Goal: Information Seeking & Learning: Find specific fact

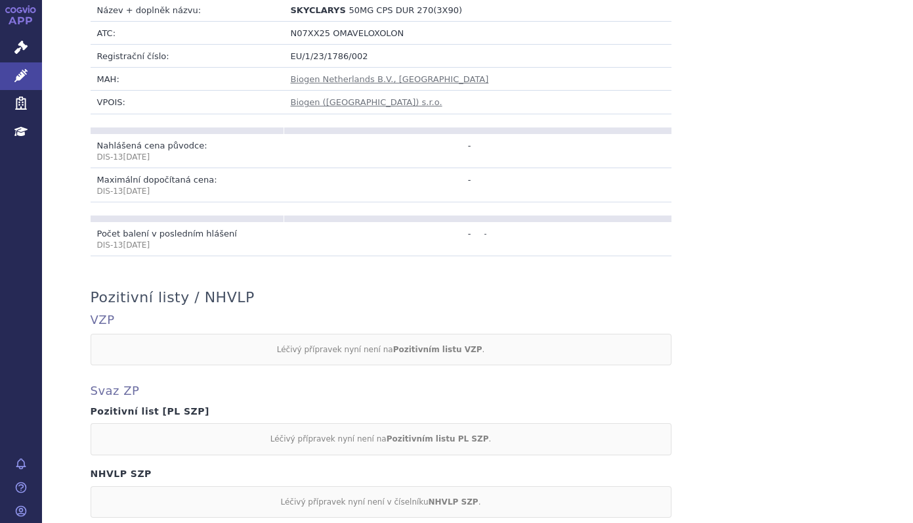
scroll to position [343, 0]
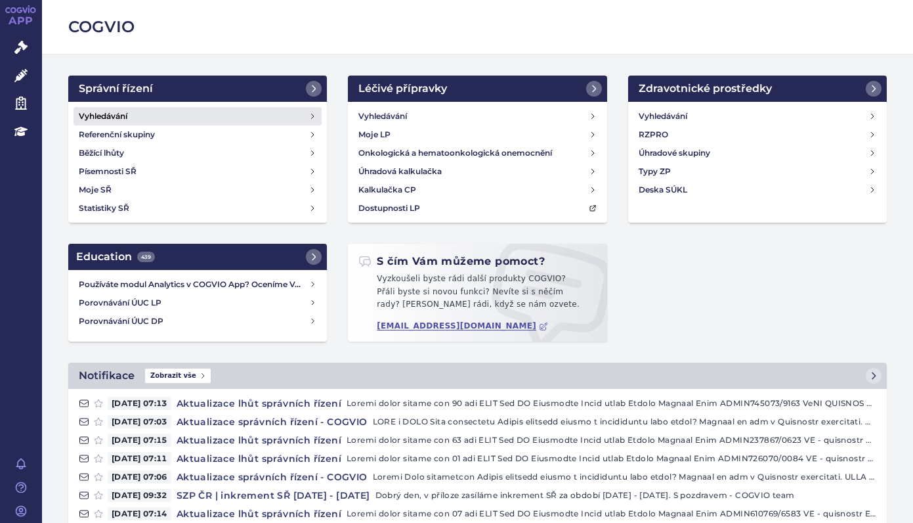
click at [111, 116] on h4 "Vyhledávání" at bounding box center [103, 116] width 49 height 13
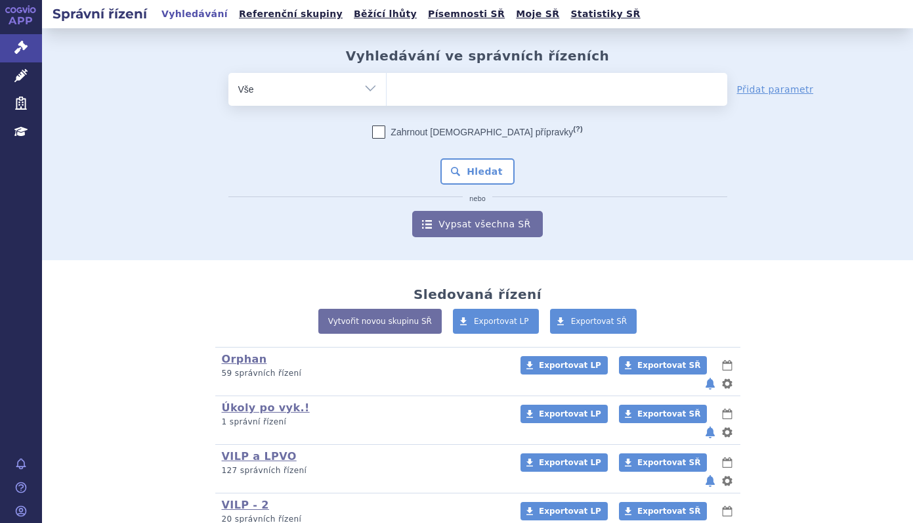
click at [429, 77] on ul at bounding box center [557, 87] width 341 height 28
click at [387, 77] on select at bounding box center [386, 88] width 1 height 33
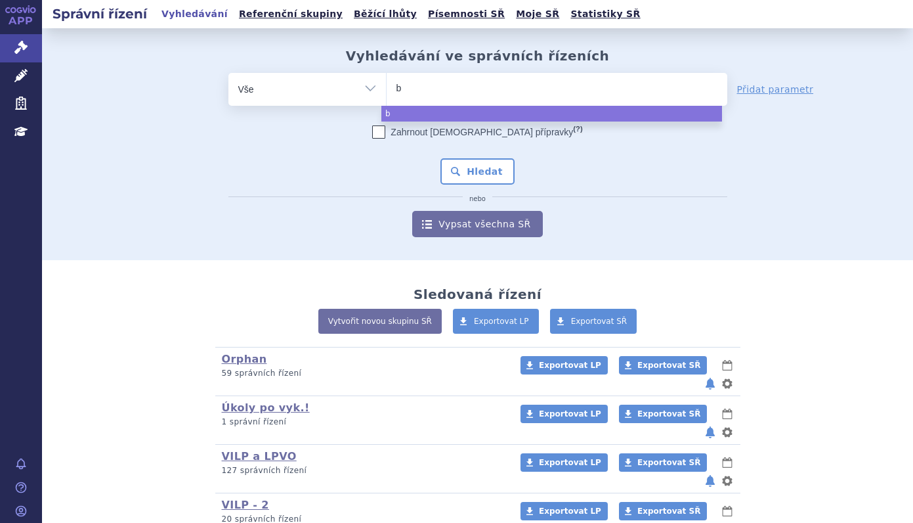
type input "ba"
type input "bav"
type input "bave"
type input "baven"
type input "bavenc"
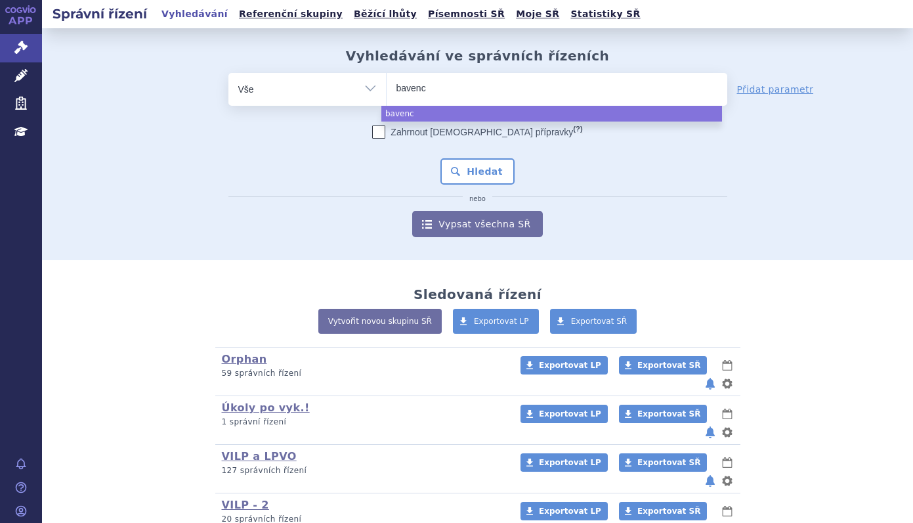
type input "bavenci"
type input "bavencip"
type input "bavenci"
type input "bavencip"
type input "bavenci"
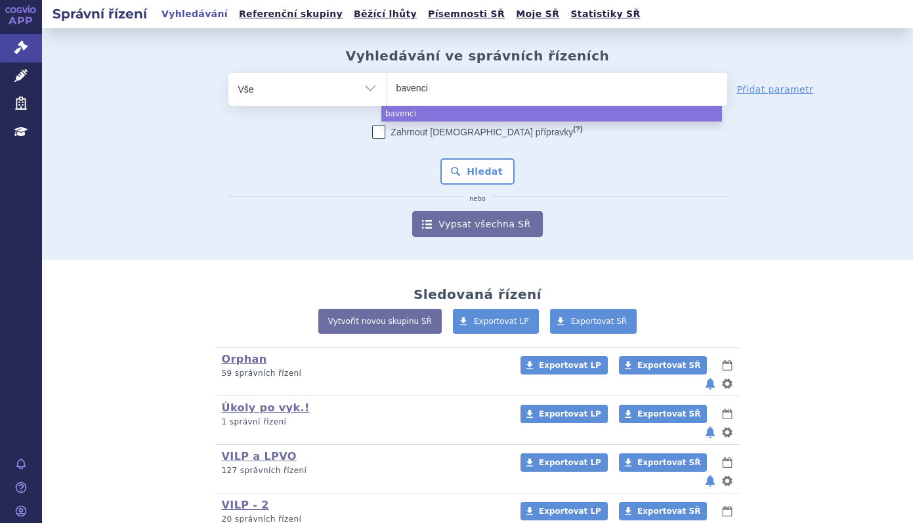
type input "bavencio"
select select "bavencio"
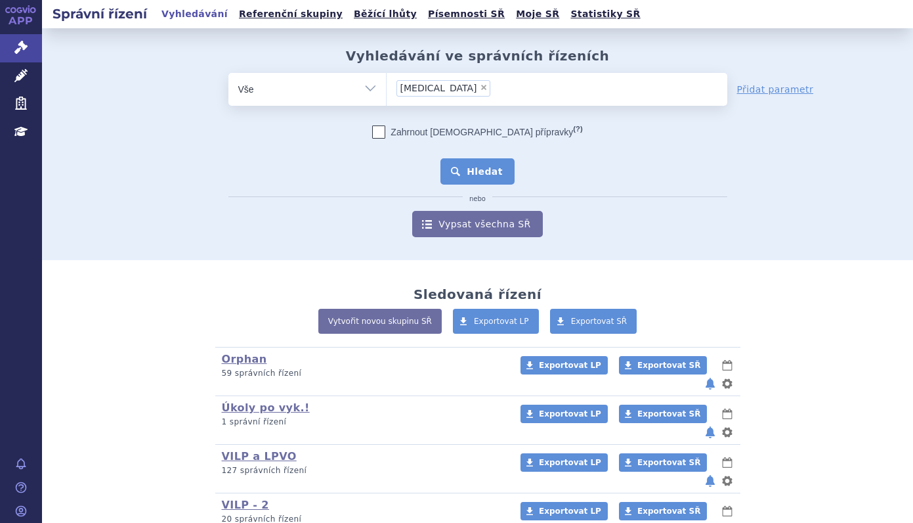
click at [476, 173] on button "Hledat" at bounding box center [477, 171] width 74 height 26
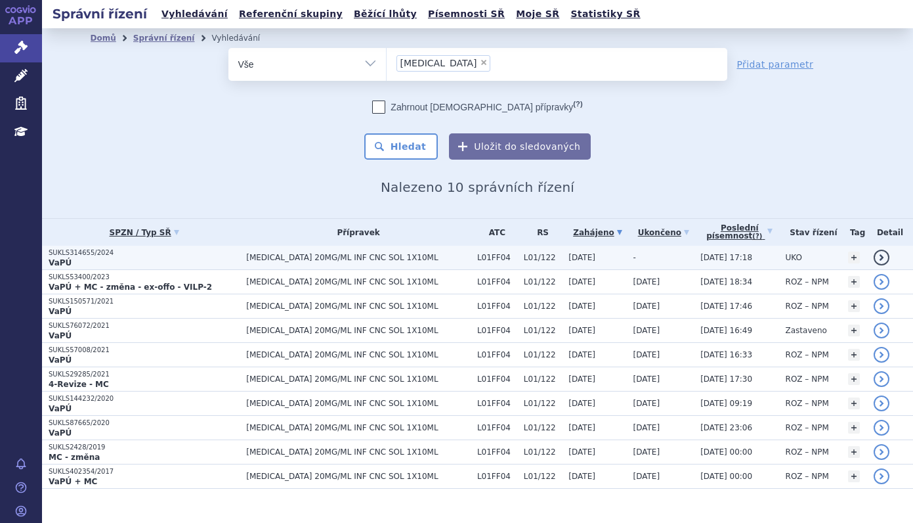
click at [205, 252] on p "SUKLS314655/2024" at bounding box center [144, 252] width 191 height 9
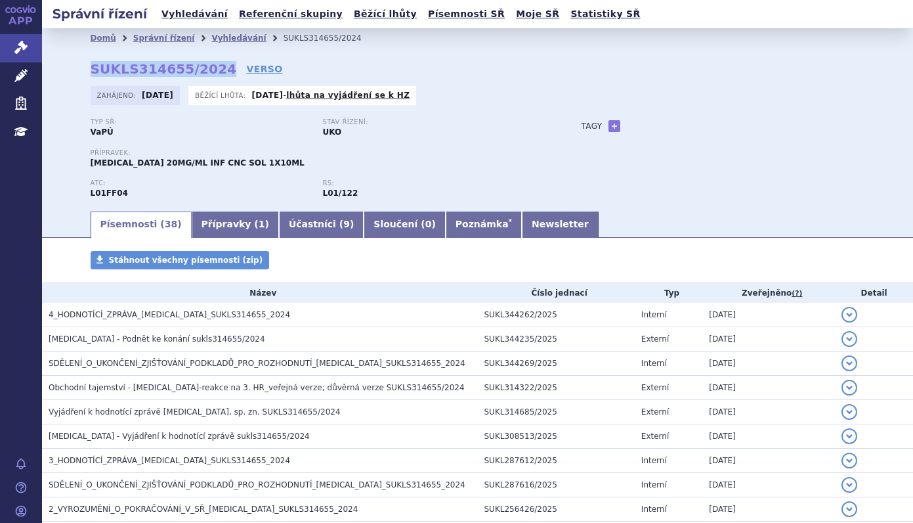
drag, startPoint x: 206, startPoint y: 68, endPoint x: 47, endPoint y: 63, distance: 159.6
click at [47, 63] on div "Domů Správní řízení Vyhledávání SUKLS314655/2024 SUKLS314655/2024 VERSO Zahájen…" at bounding box center [477, 118] width 871 height 181
copy strong "SUKLS314655/2024"
click at [220, 36] on link "Vyhledávání" at bounding box center [238, 37] width 54 height 9
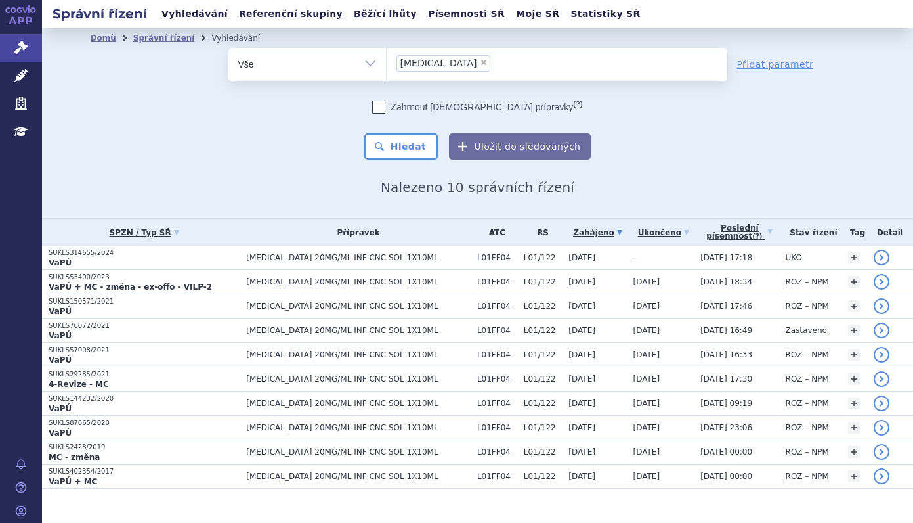
click at [443, 61] on li "× bavencio" at bounding box center [444, 63] width 95 height 16
click at [387, 61] on select "bavencio" at bounding box center [386, 63] width 1 height 33
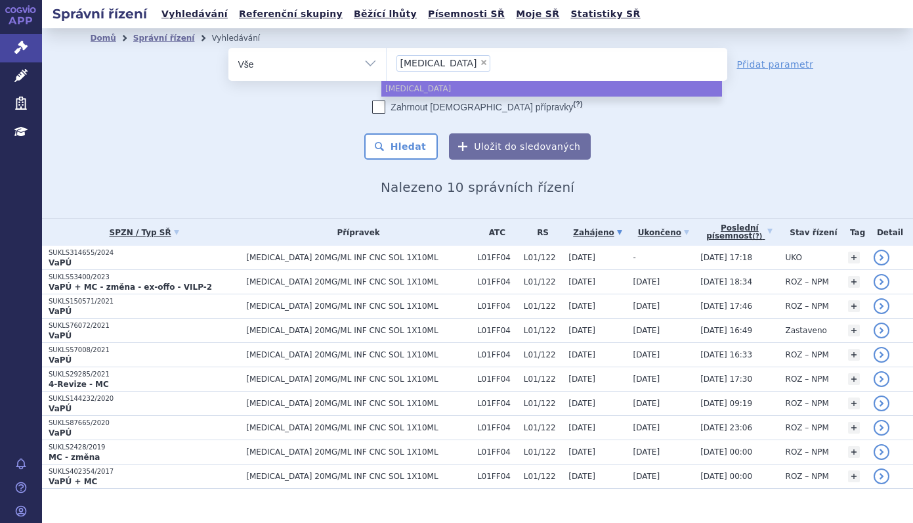
click at [480, 61] on span "×" at bounding box center [484, 62] width 8 height 8
click at [387, 61] on select "bavencio" at bounding box center [386, 63] width 1 height 33
select select
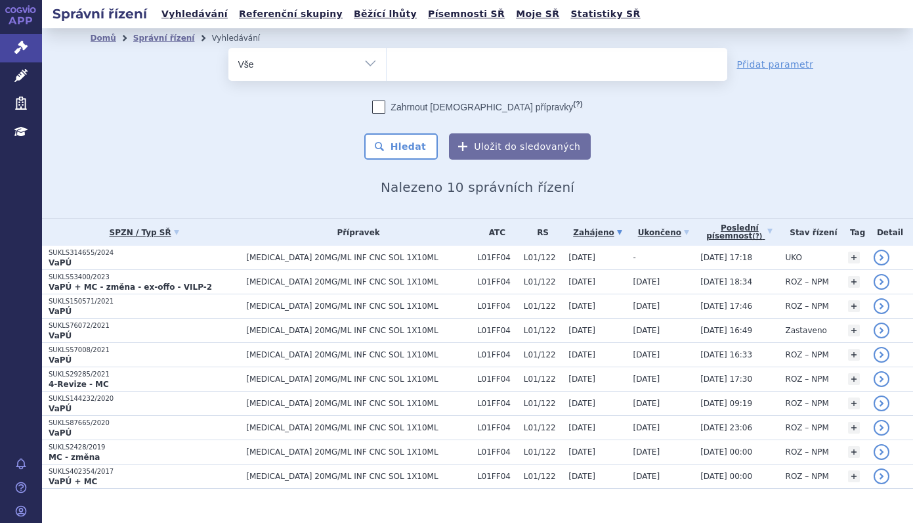
type input "SUKLS82260/2025"
select select "SUKLS82260/2025"
click at [431, 135] on button "Hledat" at bounding box center [401, 146] width 74 height 26
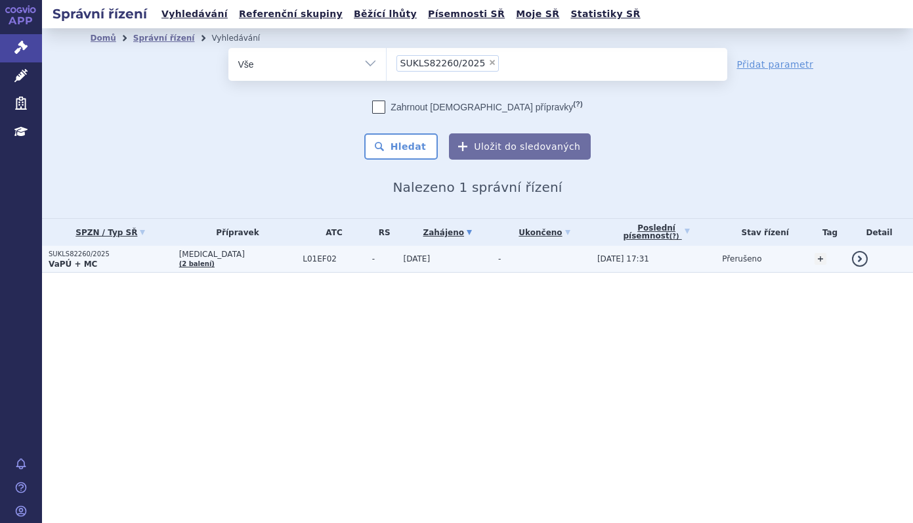
click at [133, 257] on p "SUKLS82260/2025" at bounding box center [111, 253] width 124 height 9
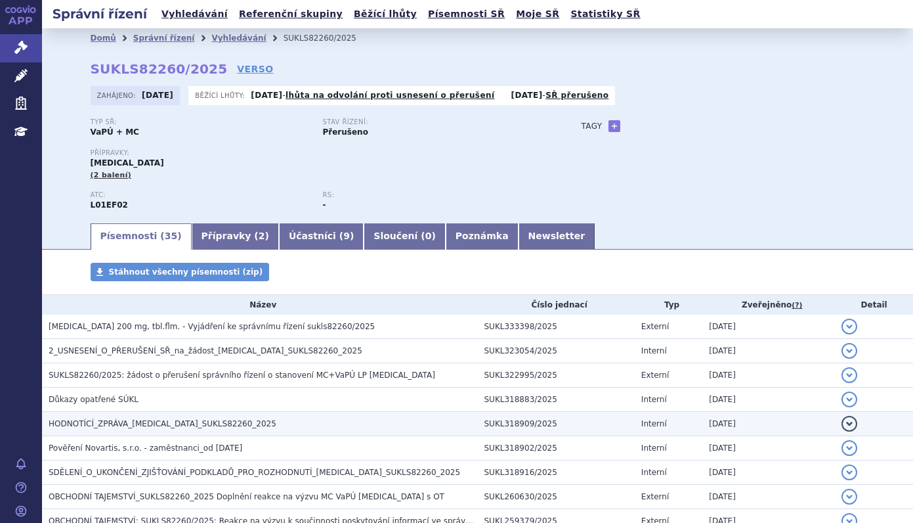
click at [206, 420] on span "HODNOTÍCÍ_ZPRÁVA_KISQALI_SUKLS82260_2025" at bounding box center [163, 423] width 228 height 9
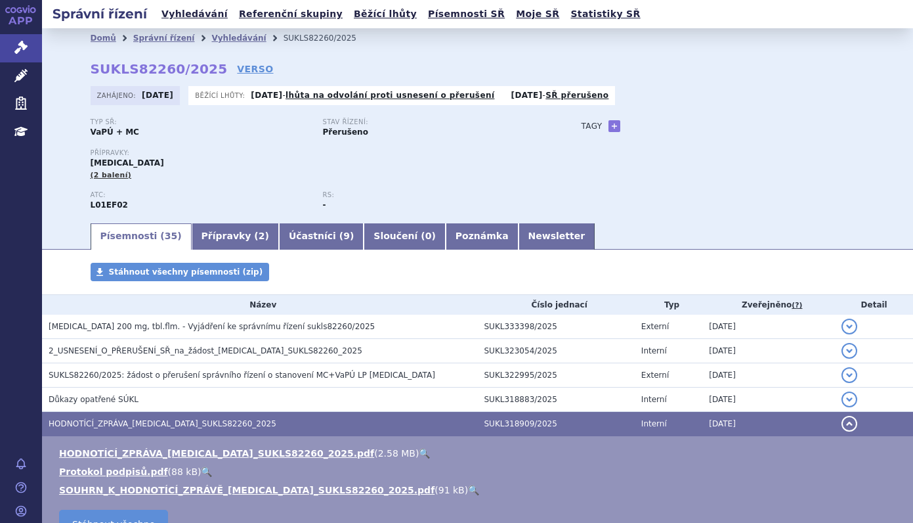
click at [419, 454] on link "🔍" at bounding box center [424, 453] width 11 height 11
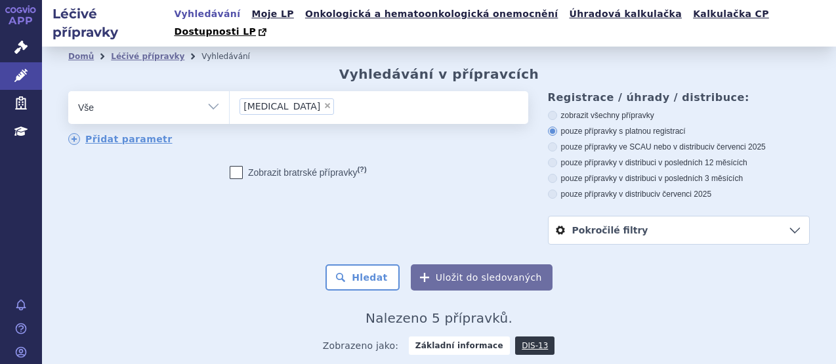
scroll to position [204, 0]
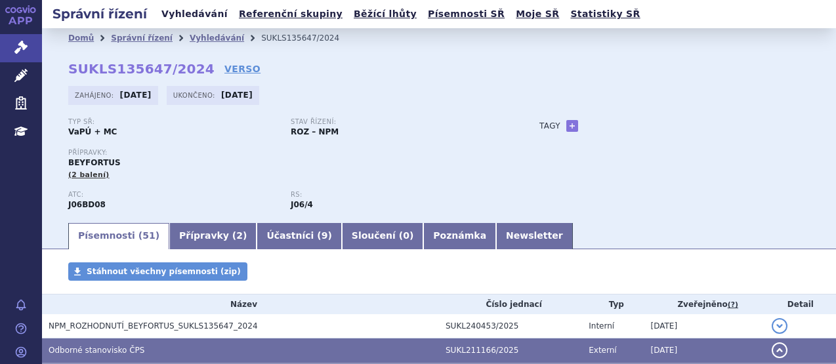
click at [206, 14] on link "Vyhledávání" at bounding box center [195, 14] width 74 height 18
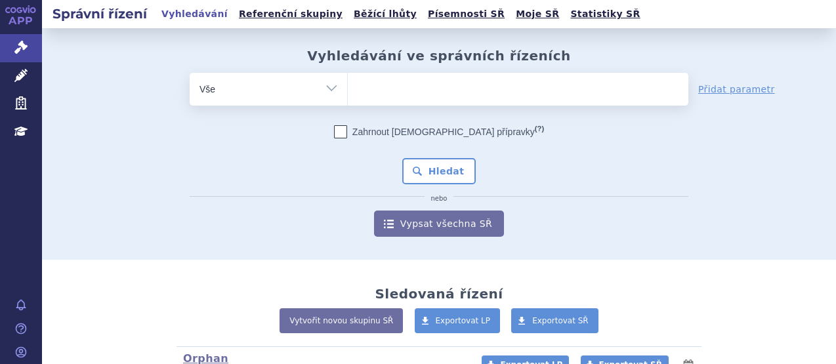
click at [414, 80] on ul at bounding box center [518, 87] width 341 height 28
click at [348, 80] on select at bounding box center [347, 88] width 1 height 33
click at [394, 91] on ul at bounding box center [518, 87] width 341 height 28
click at [348, 91] on select at bounding box center [347, 88] width 1 height 33
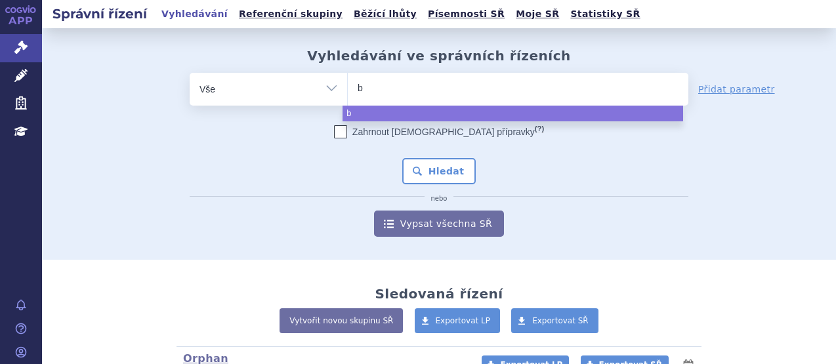
type input "be"
type input "bey"
type input "beyf"
type input "beyfo"
type input "beyfor"
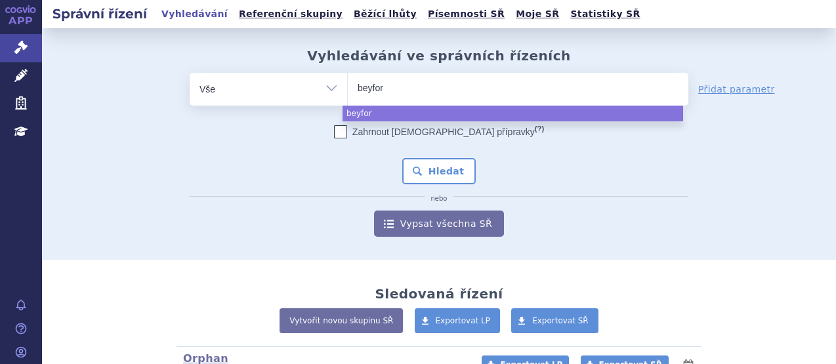
type input "beyfort"
type input "beyfortu"
type input "beyfortus"
select select "beyfortus"
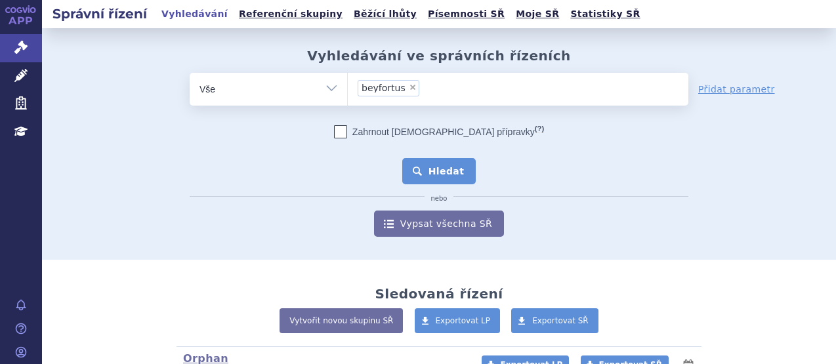
click at [439, 166] on button "Hledat" at bounding box center [439, 171] width 74 height 26
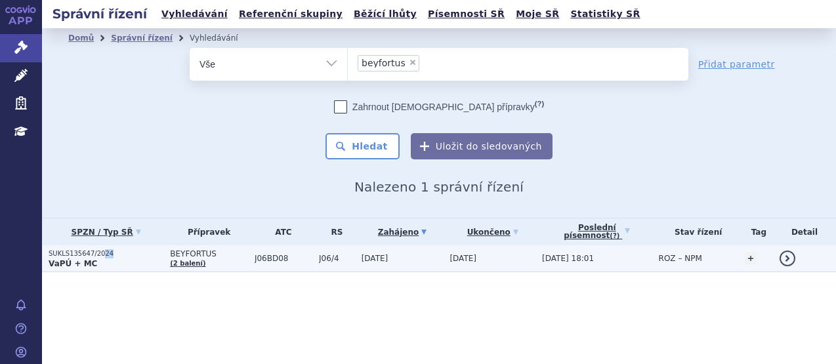
drag, startPoint x: 0, startPoint y: 0, endPoint x: 97, endPoint y: 258, distance: 275.7
click at [97, 258] on p "SUKLS135647/2024" at bounding box center [106, 253] width 115 height 9
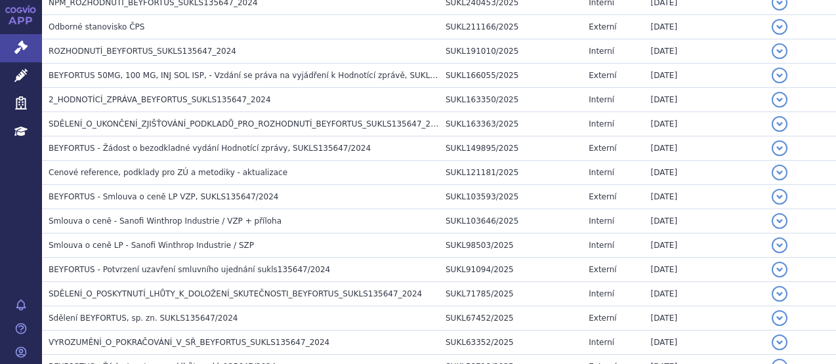
scroll to position [299, 0]
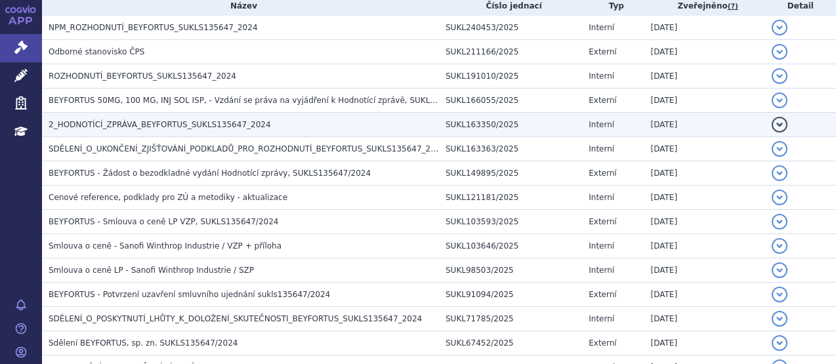
click at [183, 125] on span "2_HODNOTÍCÍ_ZPRÁVA_BEYFORTUS_SUKLS135647_2024" at bounding box center [160, 124] width 223 height 9
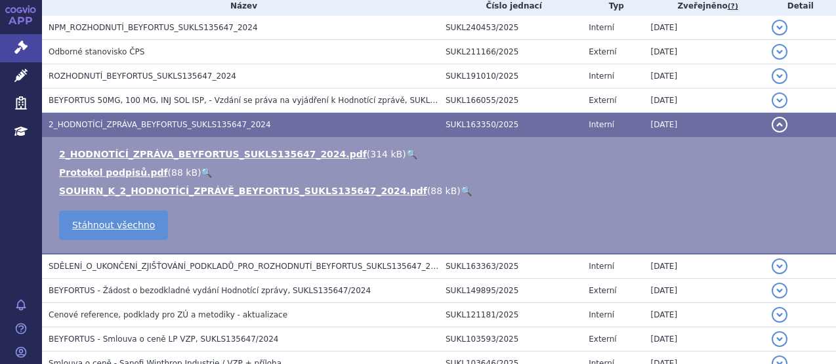
click at [406, 152] on link "🔍" at bounding box center [411, 154] width 11 height 11
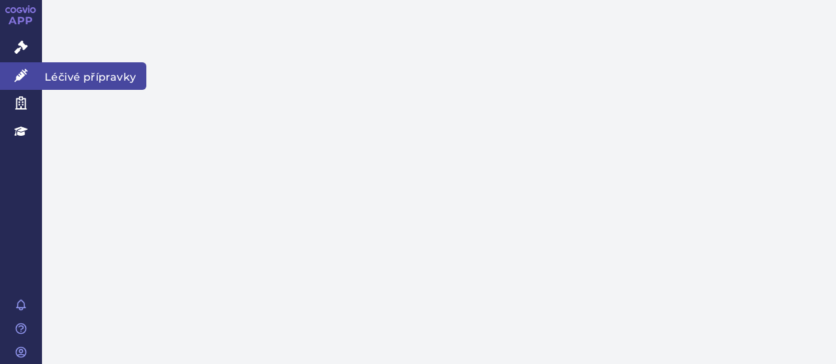
click at [25, 73] on icon at bounding box center [20, 75] width 13 height 13
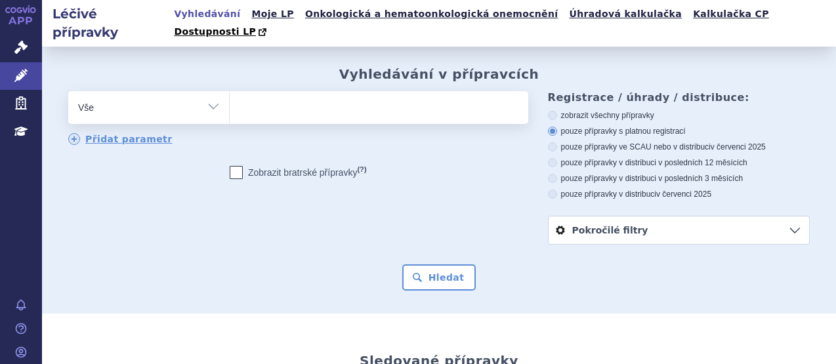
click at [267, 93] on ul at bounding box center [377, 105] width 295 height 28
click at [230, 93] on select at bounding box center [229, 107] width 1 height 33
click at [267, 93] on ul at bounding box center [377, 105] width 295 height 28
click at [230, 93] on select at bounding box center [229, 107] width 1 height 33
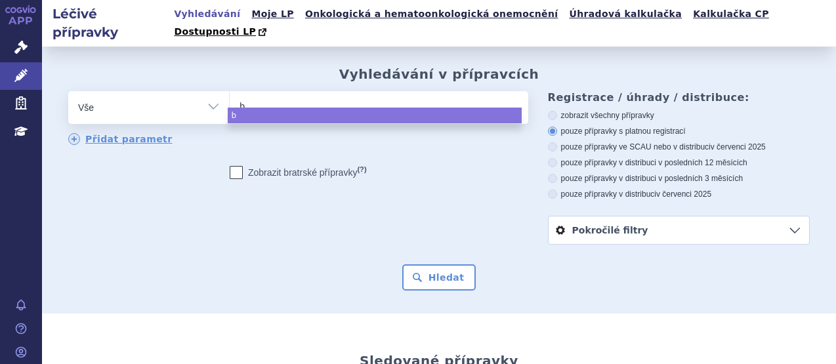
type input "be"
type input "bey"
type input "beyf"
type input "beyfo"
type input "beyfor"
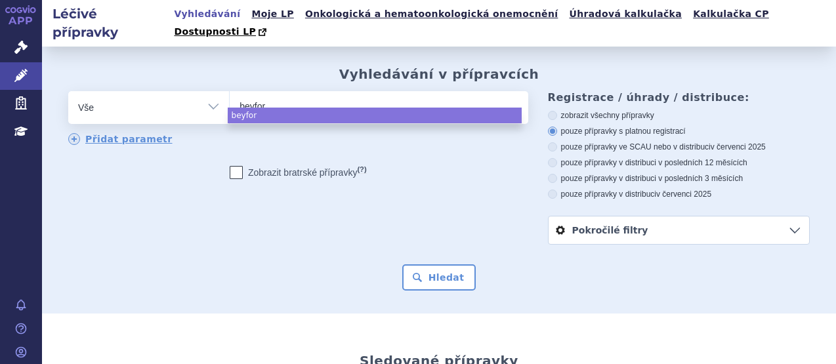
type input "beyfort"
type input "beyfortu"
type input "beyfortus"
select select "beyfortus"
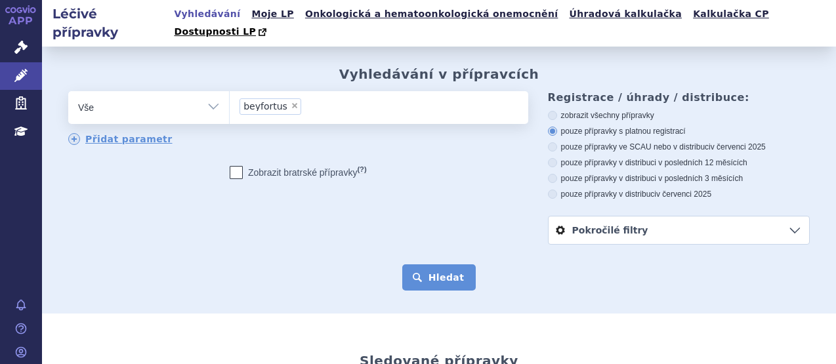
click at [421, 265] on button "Hledat" at bounding box center [439, 278] width 74 height 26
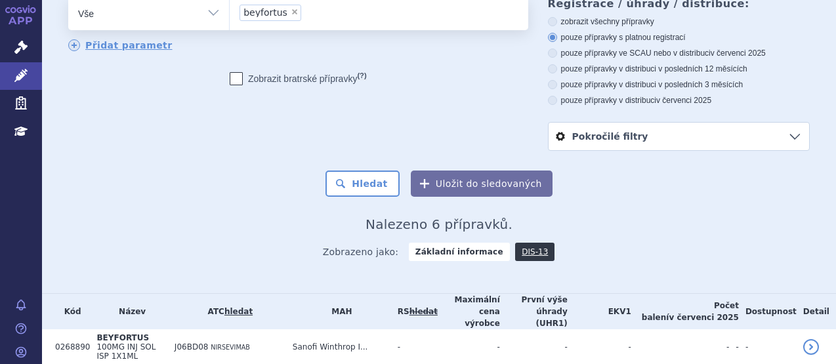
scroll to position [123, 0]
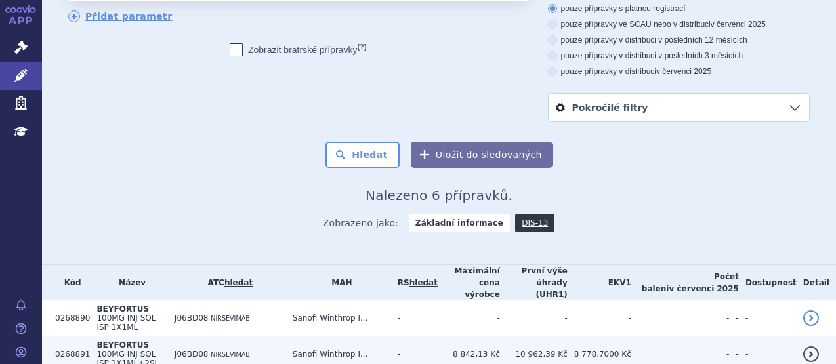
click at [263, 337] on td "J06BD08 NIRSEVIMAB" at bounding box center [227, 355] width 118 height 36
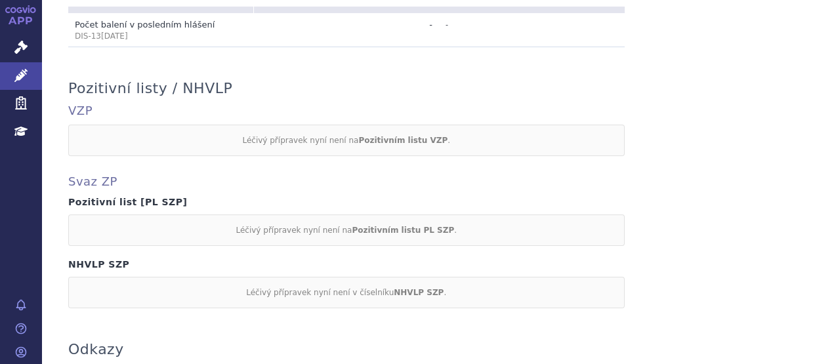
scroll to position [1276, 0]
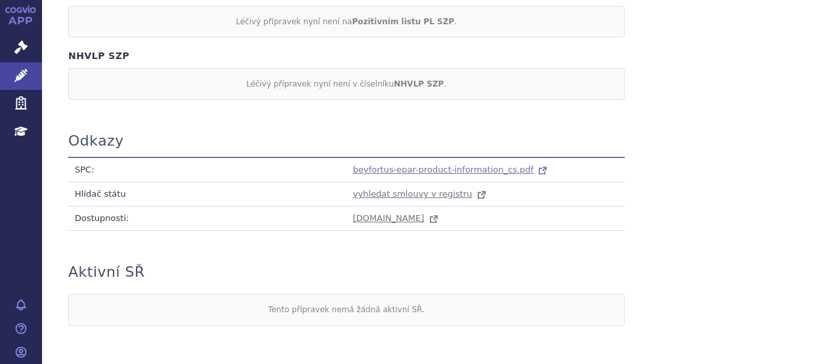
click at [460, 165] on span "beyfortus-epar-product-information_cs.pdf" at bounding box center [443, 170] width 181 height 10
